Goal: Transaction & Acquisition: Purchase product/service

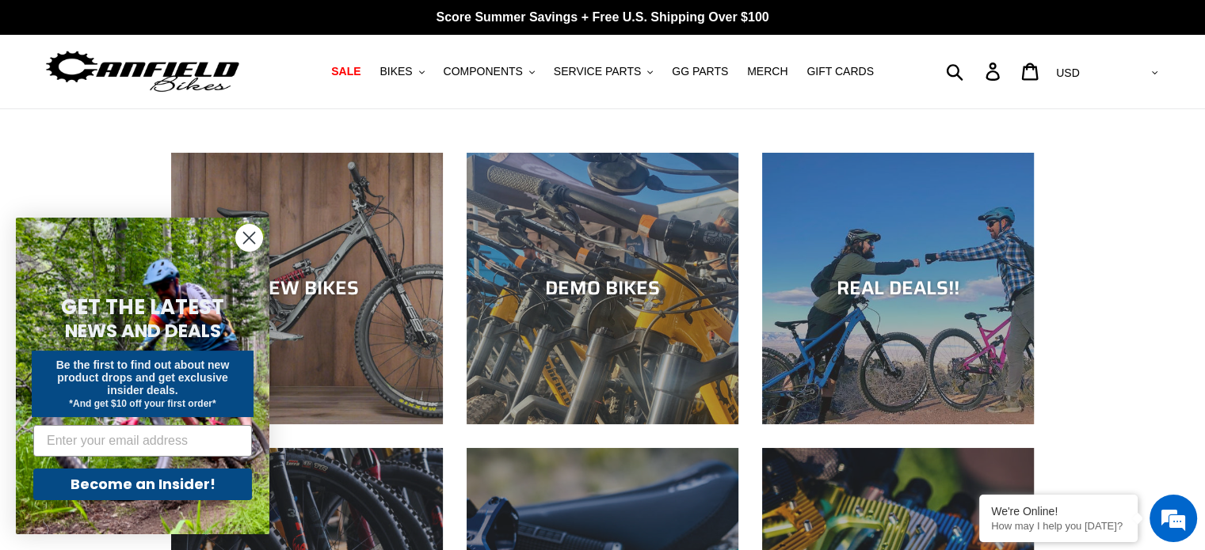
click at [247, 234] on circle "Close dialog" at bounding box center [249, 238] width 26 height 26
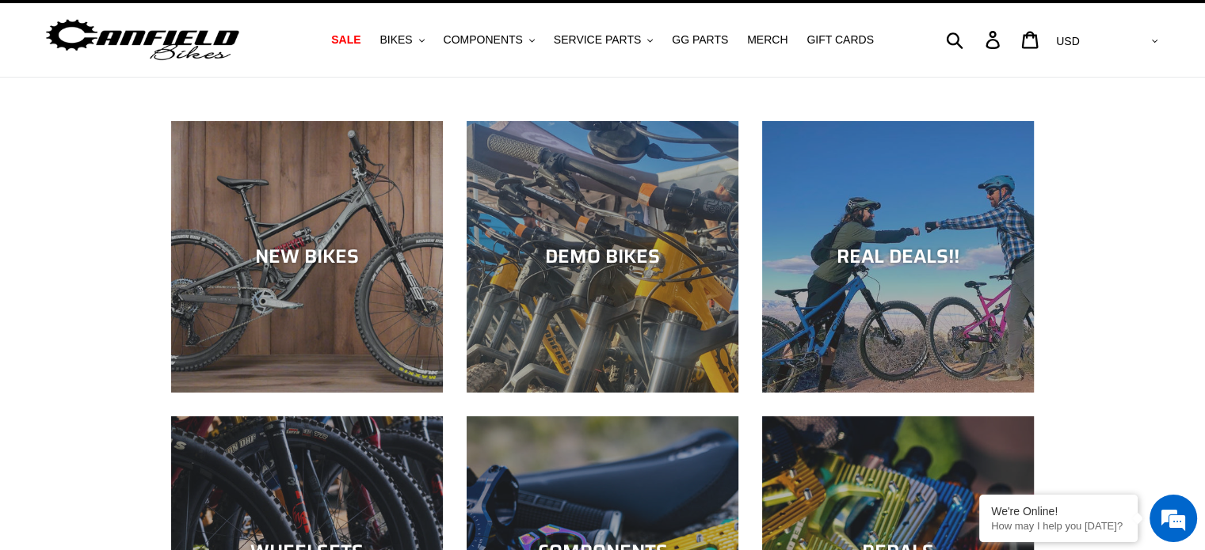
scroll to position [20, 0]
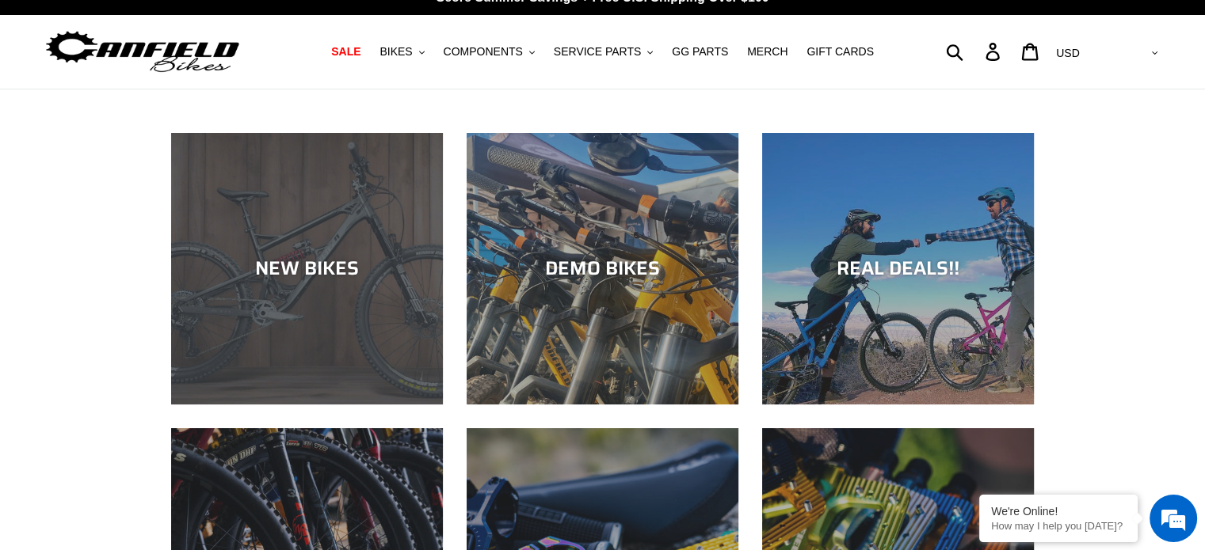
click at [390, 405] on div "NEW BIKES" at bounding box center [307, 405] width 272 height 0
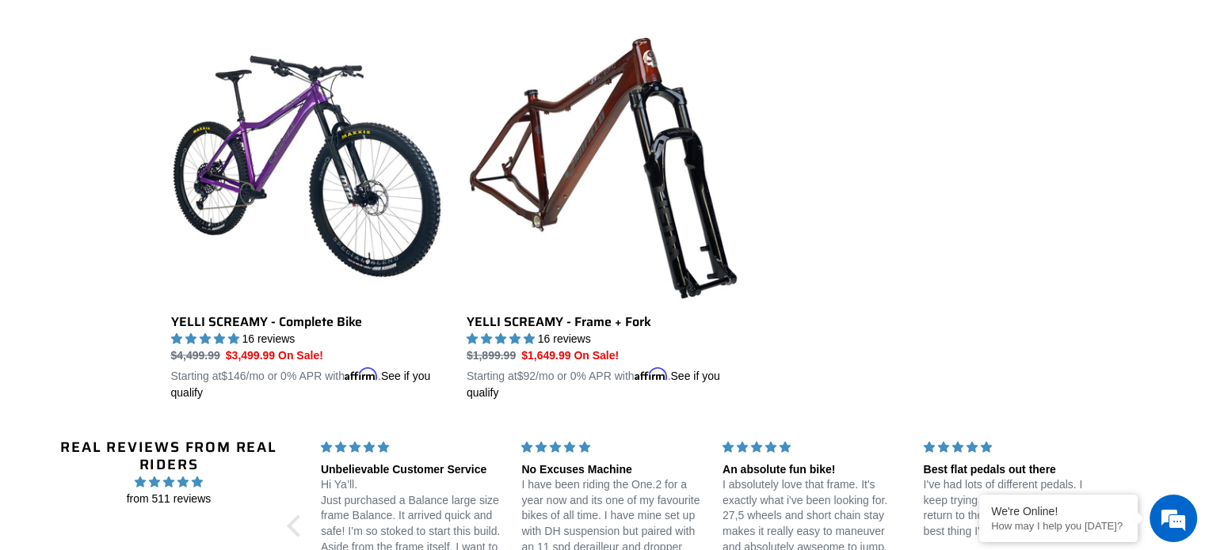
scroll to position [2832, 0]
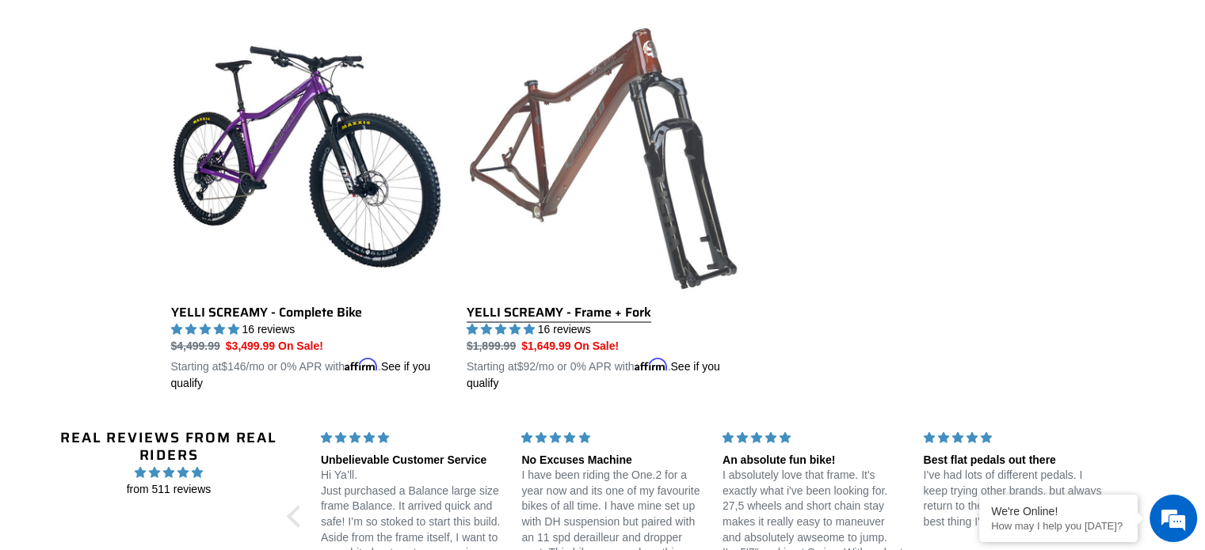
click at [600, 304] on link "YELLI SCREAMY - Frame + Fork" at bounding box center [603, 206] width 272 height 371
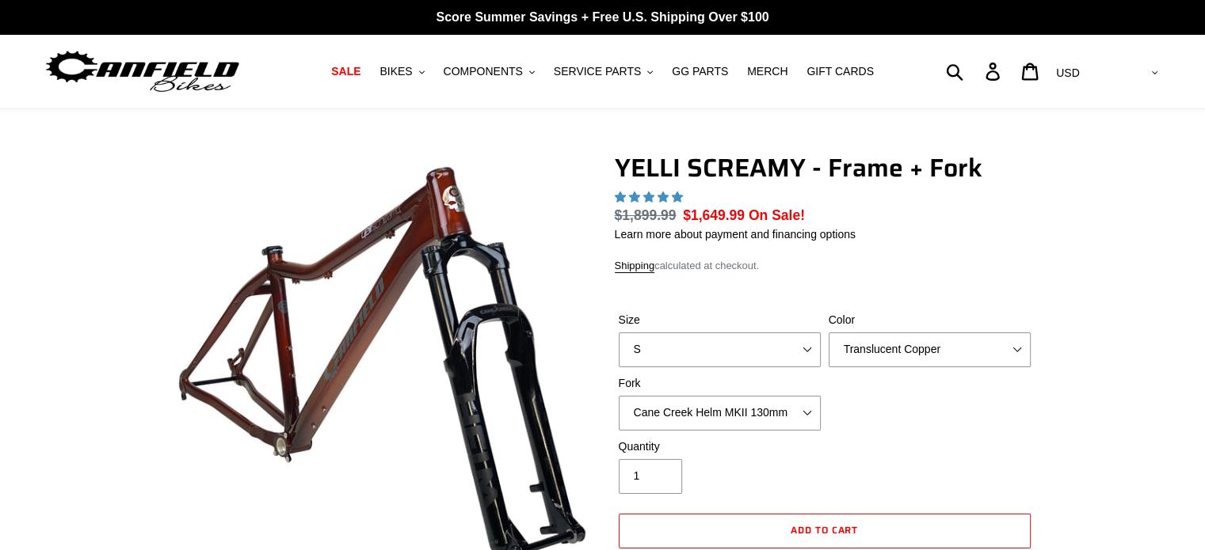
select select "highest-rating"
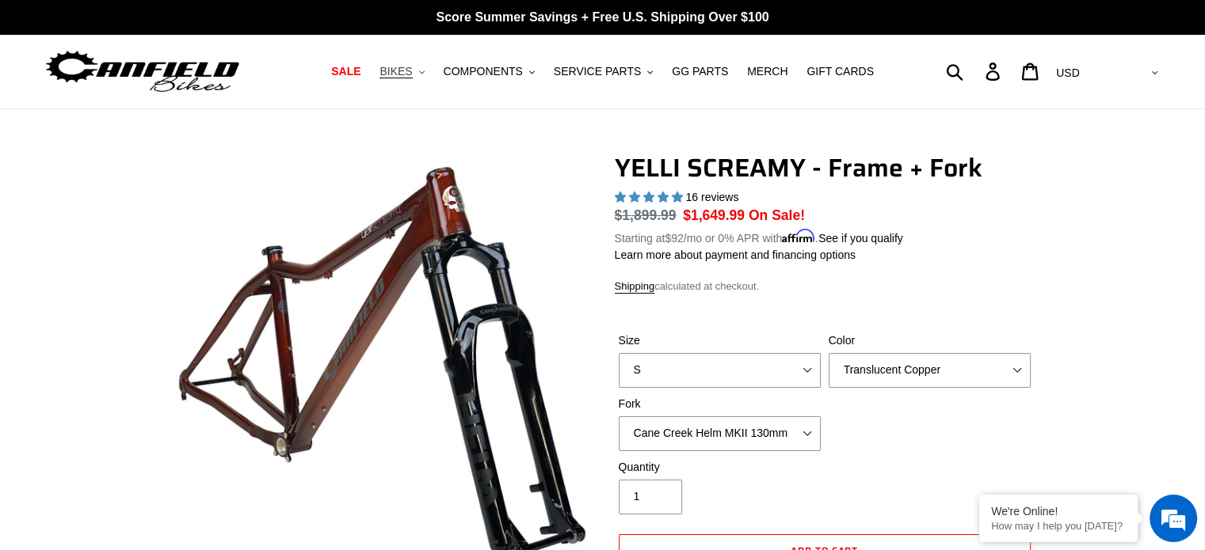
click at [412, 70] on span "BIKES" at bounding box center [395, 71] width 32 height 13
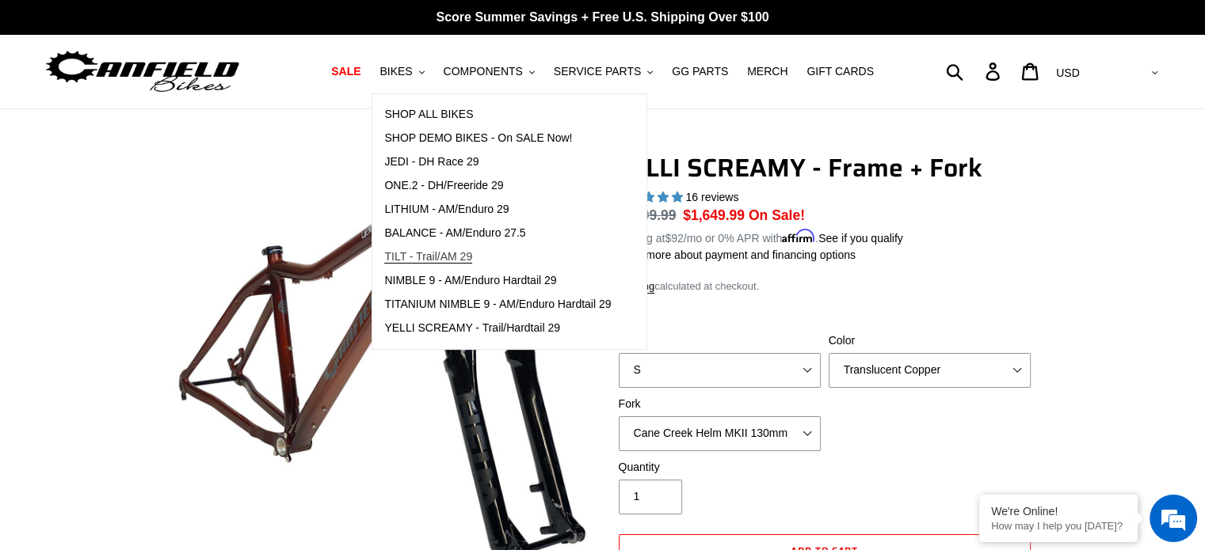
click at [472, 254] on span "TILT - Trail/AM 29" at bounding box center [428, 256] width 88 height 13
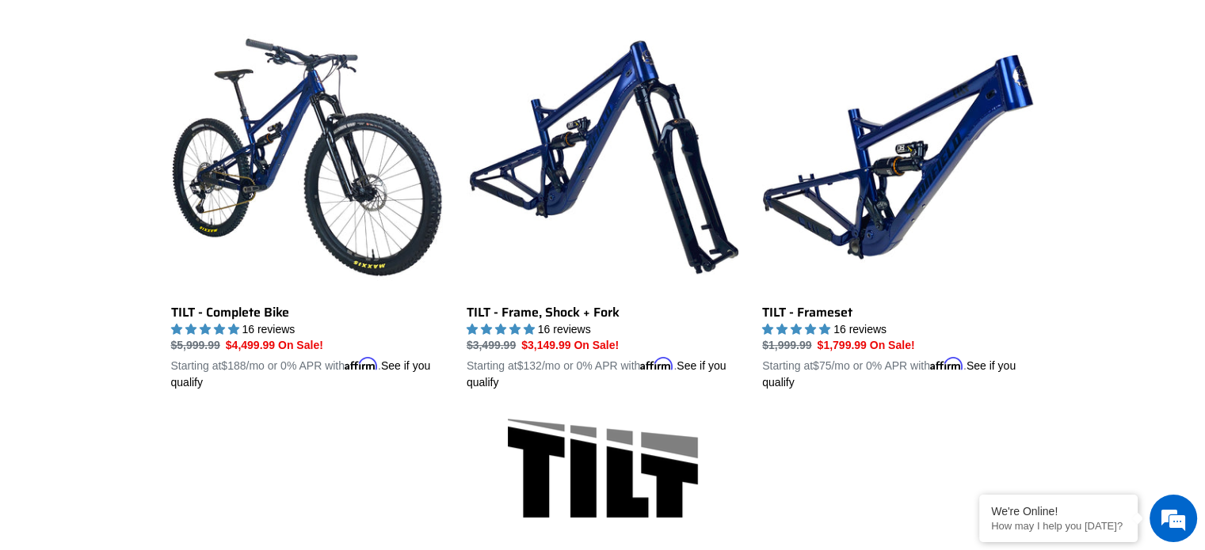
scroll to position [421, 0]
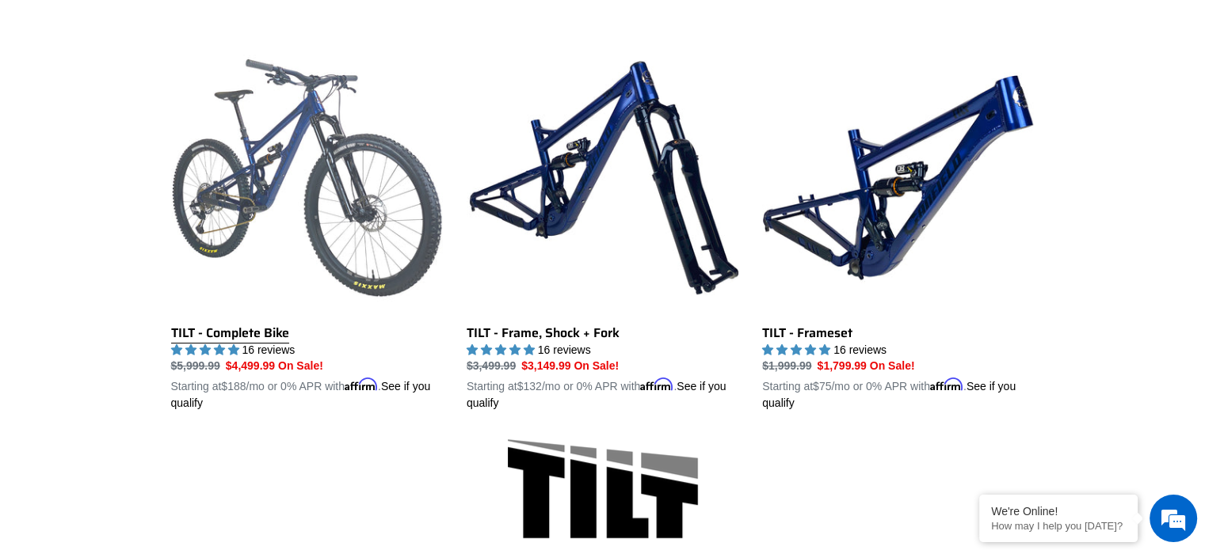
click at [272, 334] on link "TILT - Complete Bike" at bounding box center [307, 227] width 272 height 371
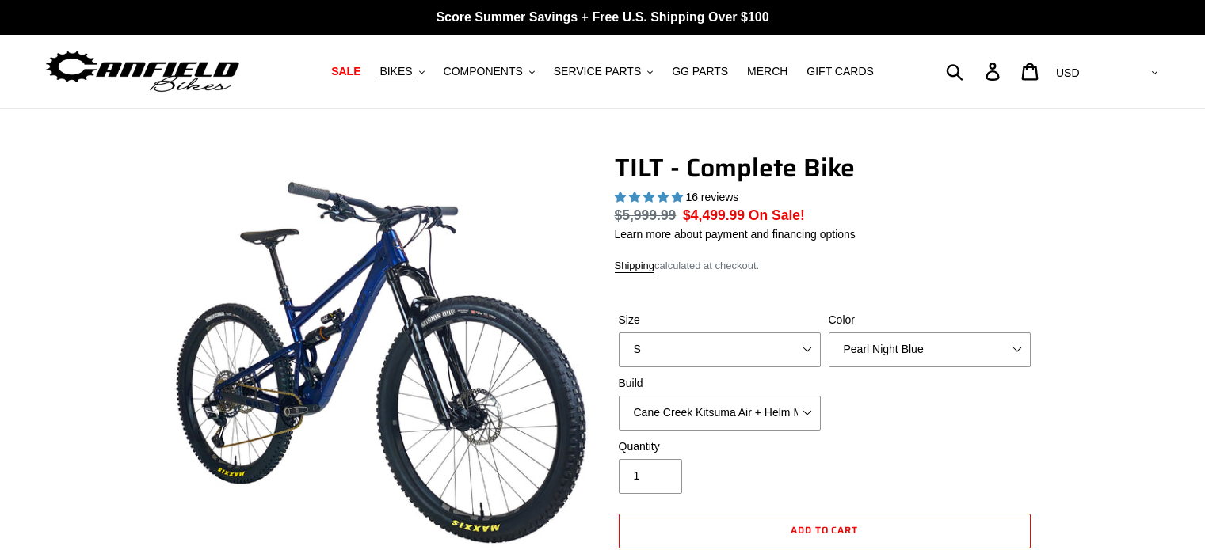
select select "highest-rating"
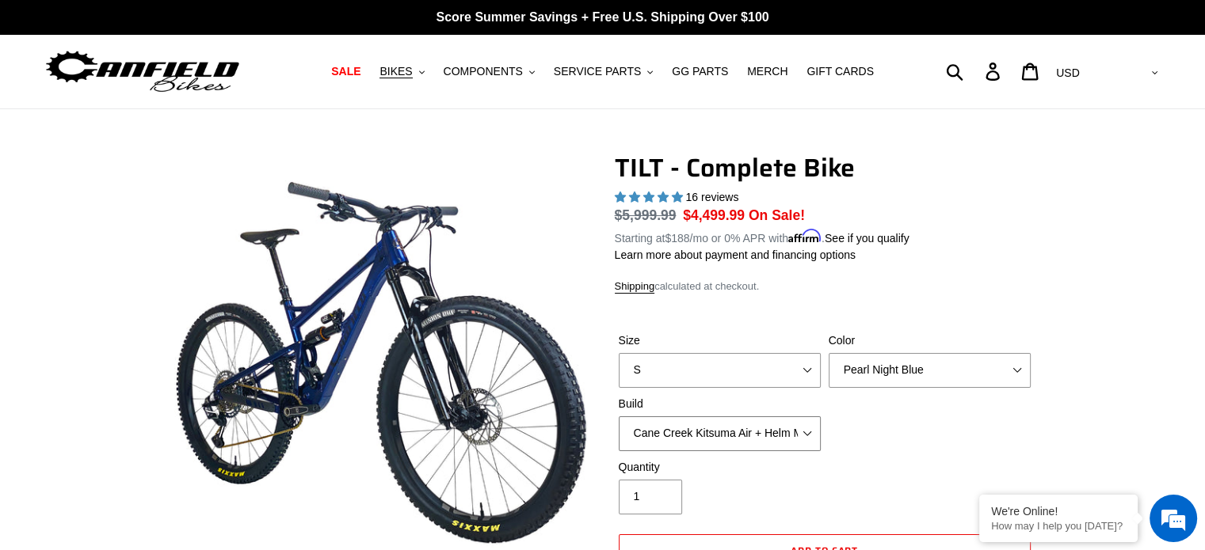
click at [814, 430] on select "Cane Creek Kitsuma Air + Helm MKII 140 + SRAM GX Cane Creek Kitsuma Air + Helm …" at bounding box center [720, 434] width 202 height 35
select select "Fox Float X + 36 SL Factory Grip X 140 + SRAM GX"
click at [619, 417] on select "Cane Creek Kitsuma Air + Helm MKII 140 + SRAM GX Cane Creek Kitsuma Air + Helm …" at bounding box center [720, 434] width 202 height 35
click at [814, 368] on select "S M L" at bounding box center [720, 370] width 202 height 35
select select "M"
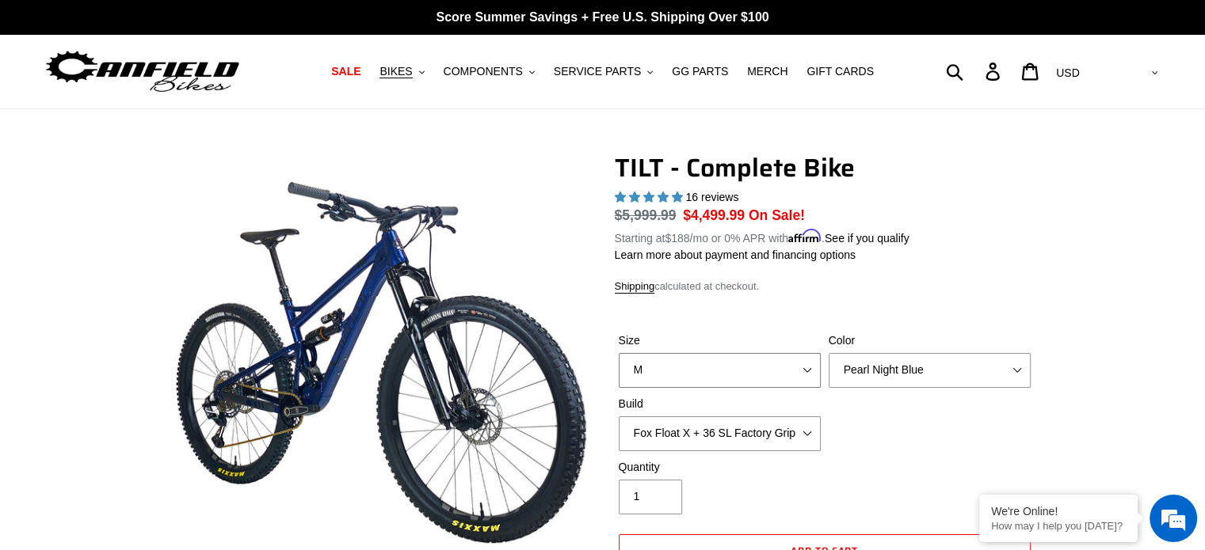
click at [619, 353] on select "S M L" at bounding box center [720, 370] width 202 height 35
click at [1011, 371] on select "Pearl Night Blue Stealth Silver Raw" at bounding box center [929, 370] width 202 height 35
select select "Stealth Silver"
click at [828, 353] on select "Pearl Night Blue Stealth Silver Raw" at bounding box center [929, 370] width 202 height 35
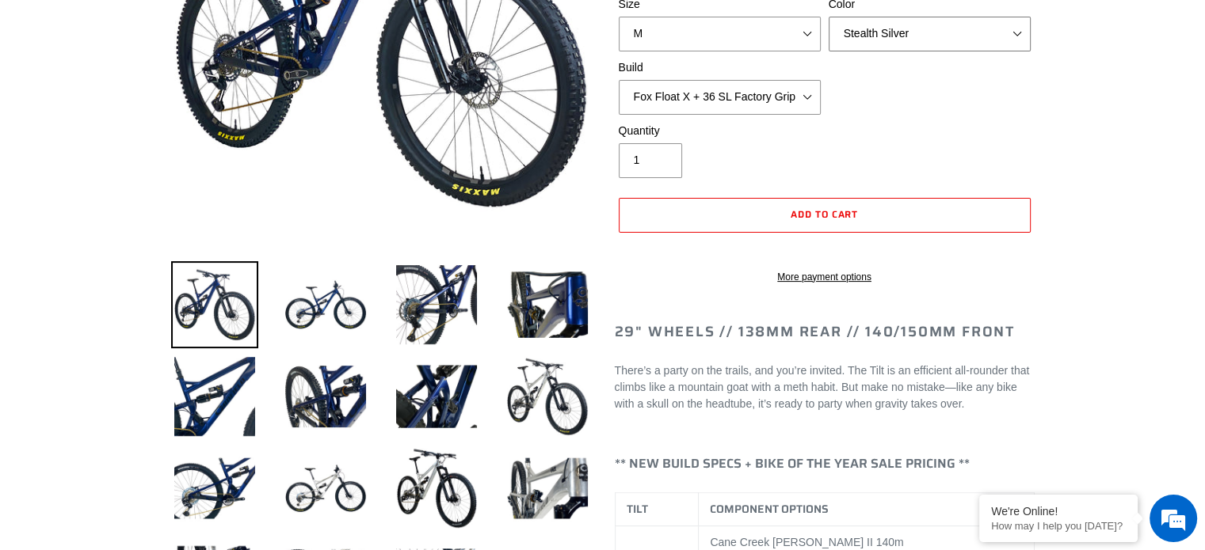
scroll to position [352, 0]
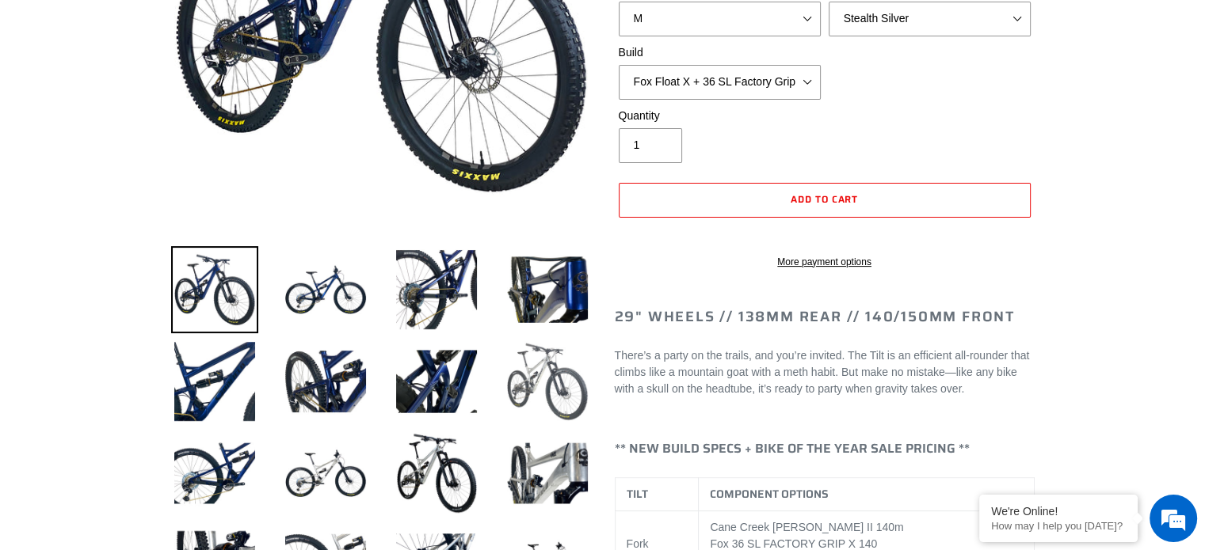
click at [541, 406] on img at bounding box center [547, 381] width 87 height 87
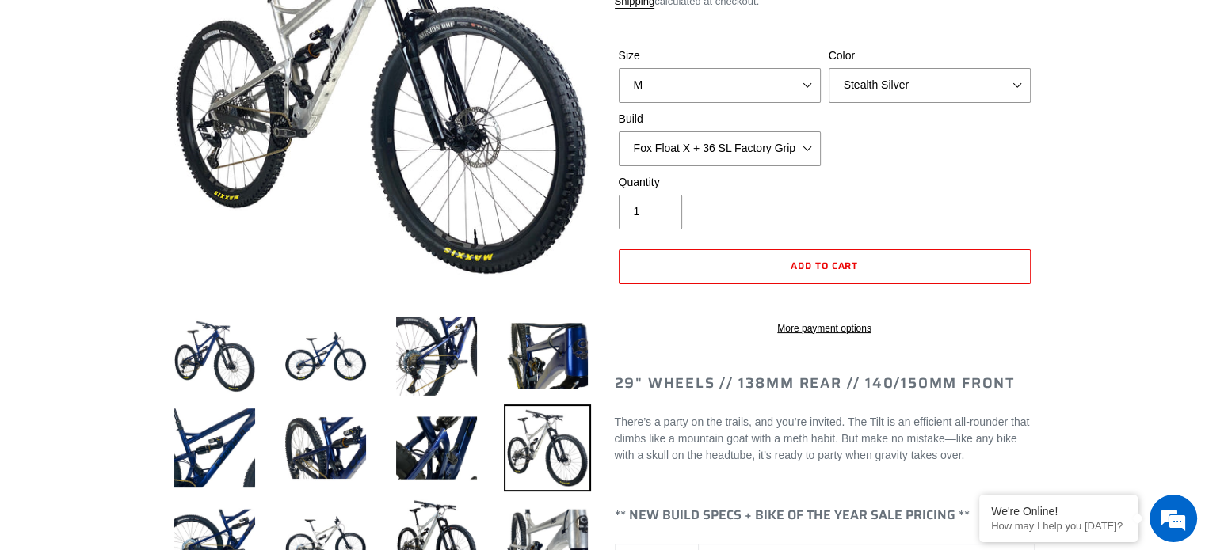
scroll to position [0, 0]
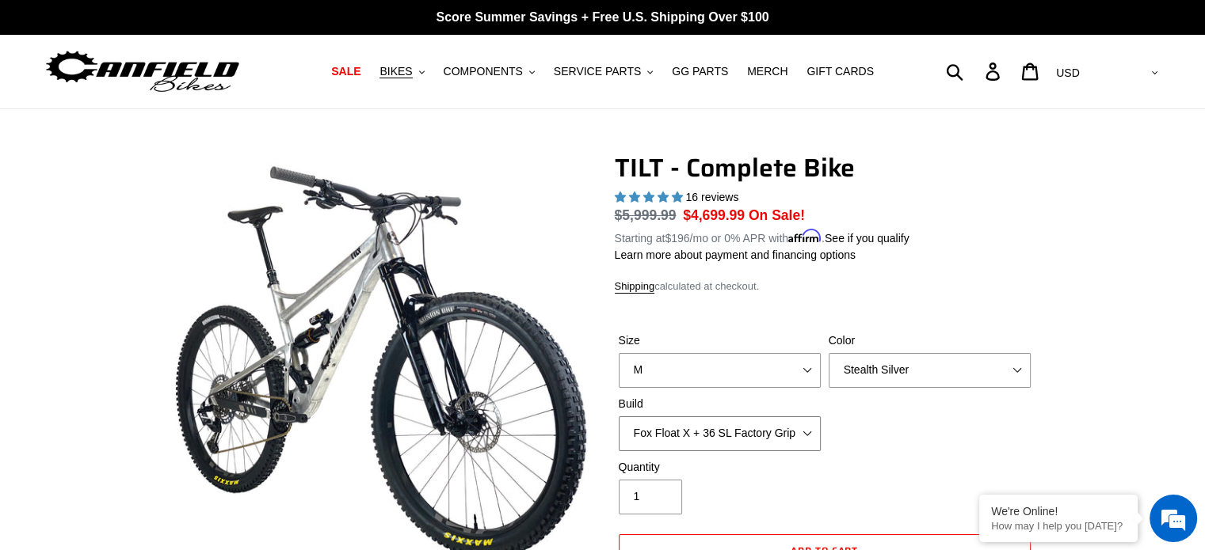
click at [812, 428] on select "Cane Creek Kitsuma Air + Helm MKII 140 + SRAM GX Cane Creek Kitsuma Air + Helm …" at bounding box center [720, 434] width 202 height 35
click at [360, 74] on span "SALE" at bounding box center [345, 71] width 29 height 13
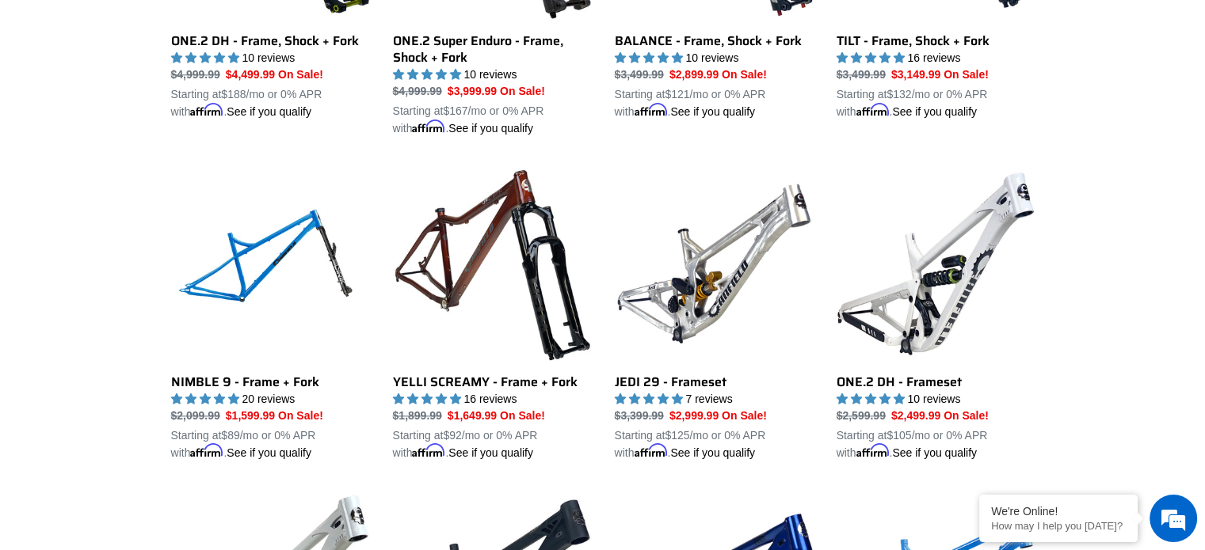
scroll to position [2408, 0]
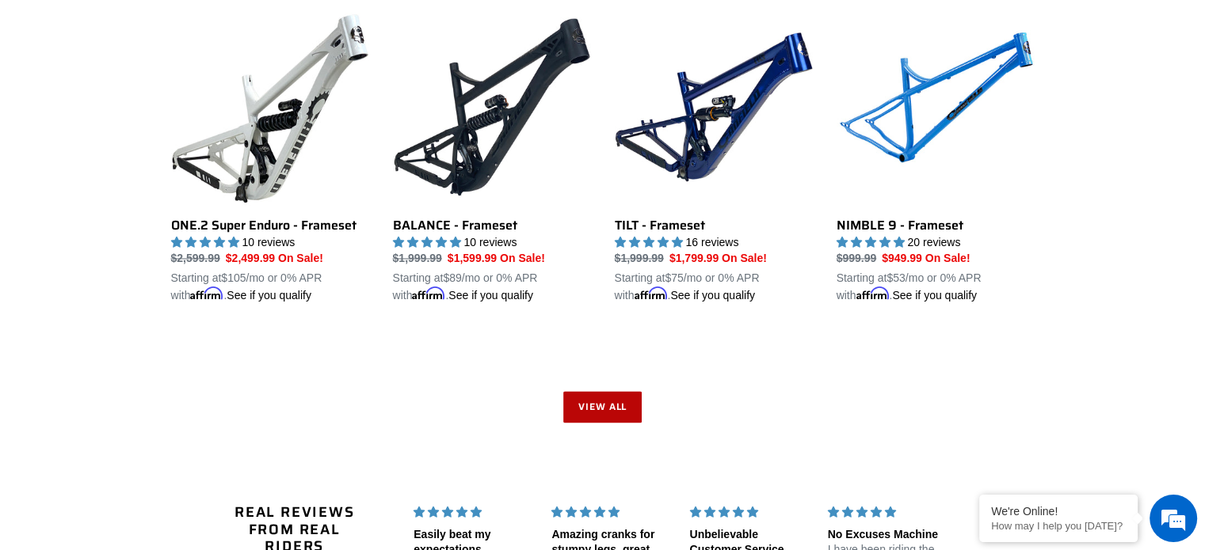
click at [601, 405] on link "View all" at bounding box center [602, 407] width 79 height 32
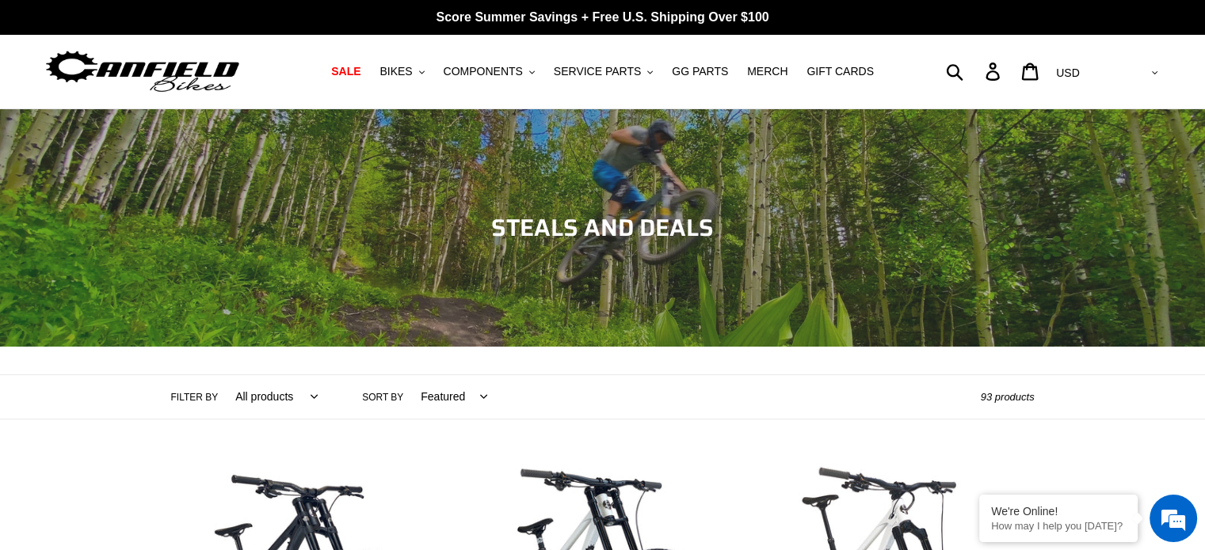
click at [174, 61] on img at bounding box center [143, 72] width 198 height 50
